Goal: Information Seeking & Learning: Learn about a topic

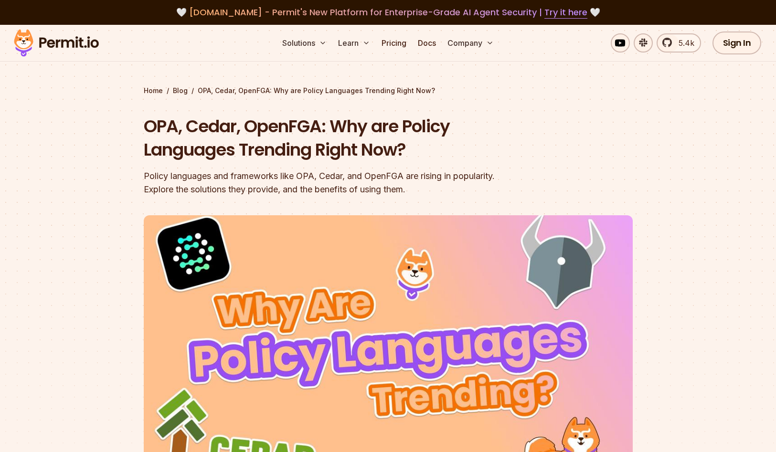
click at [269, 117] on h1 "OPA, Cedar, OpenFGA: Why are Policy Languages Trending Right Now?" at bounding box center [327, 138] width 367 height 47
copy h1 "OpenFGA"
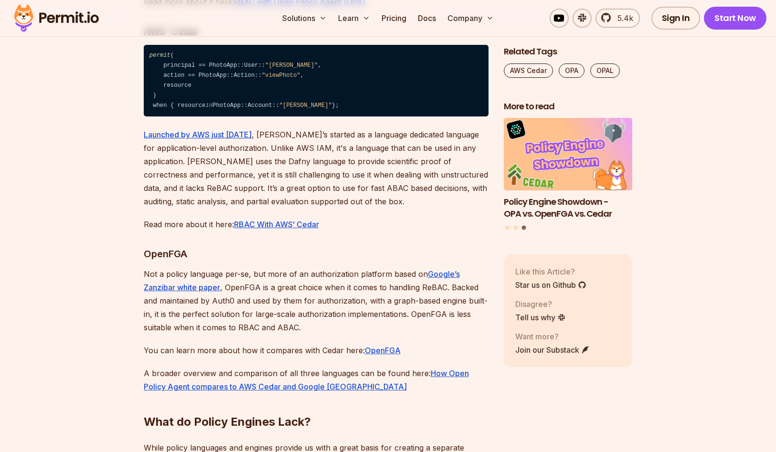
scroll to position [3859, 0]
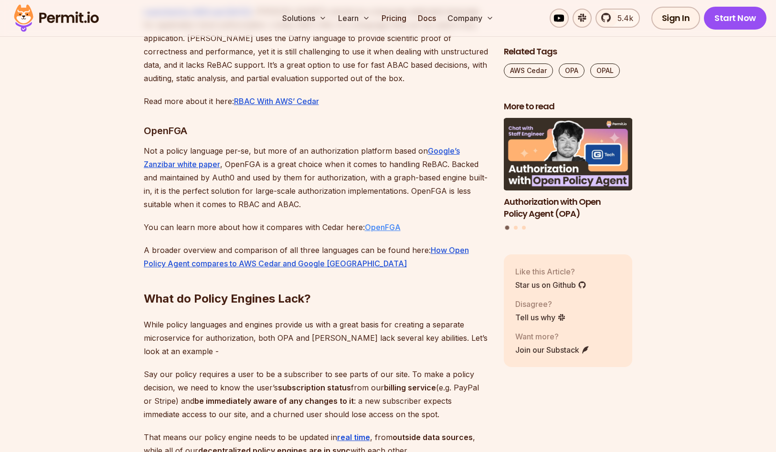
click at [388, 232] on link "OpenFGA" at bounding box center [383, 228] width 36 height 10
click at [443, 268] on link "How Open Policy Agent compares to AWS Cedar and Google Zanzibar" at bounding box center [306, 257] width 325 height 23
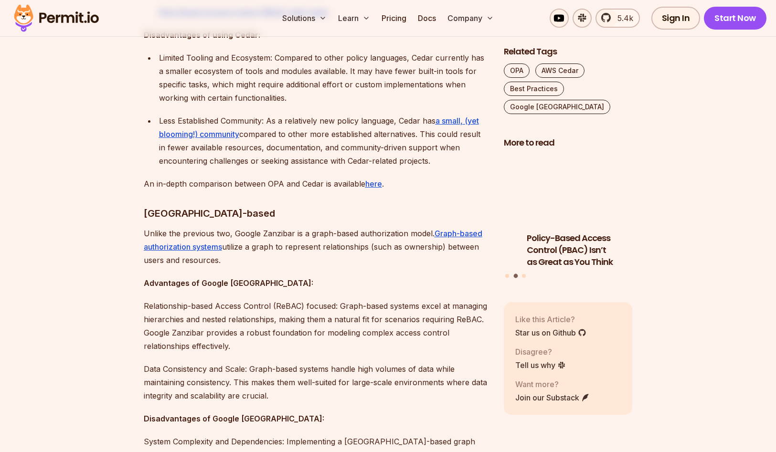
scroll to position [1790, 0]
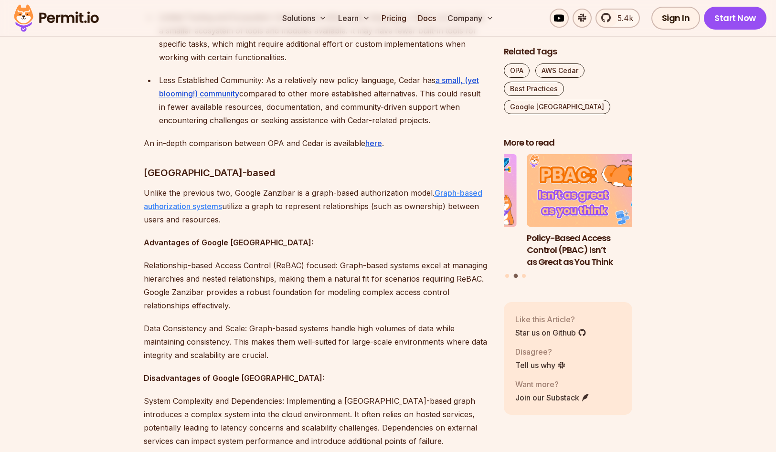
click at [205, 188] on u "Graph-based authorization systems" at bounding box center [313, 199] width 339 height 23
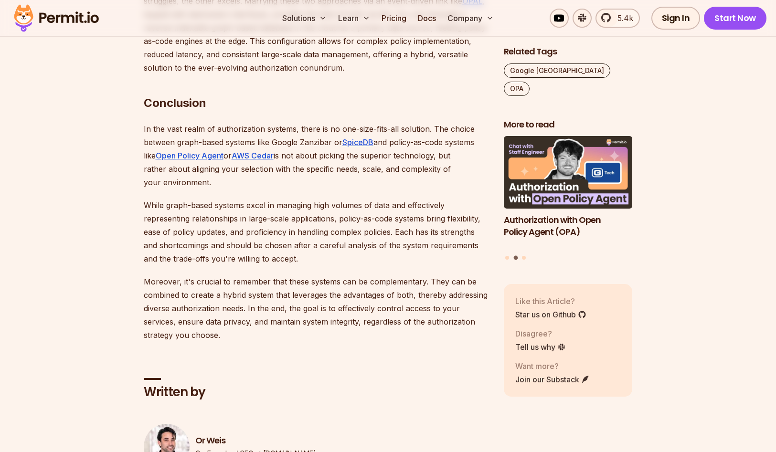
scroll to position [2362, 0]
